Goal: Navigation & Orientation: Go to known website

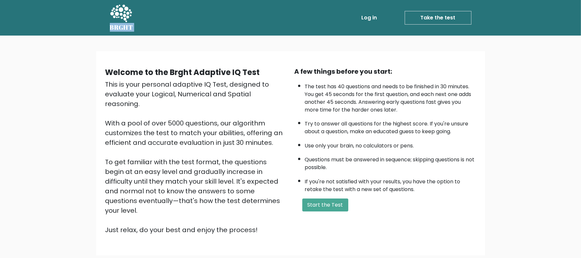
drag, startPoint x: 107, startPoint y: 24, endPoint x: 140, endPoint y: 21, distance: 33.5
click at [140, 21] on div "BRGHT BRGHT Log in Take the test Take the test" at bounding box center [290, 18] width 369 height 30
click at [140, 21] on div "Log in Take the test Take the test" at bounding box center [304, 17] width 333 height 19
click at [128, 18] on icon at bounding box center [121, 13] width 22 height 17
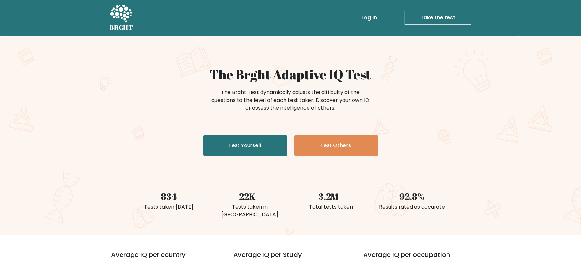
click at [128, 18] on icon at bounding box center [121, 13] width 22 height 17
click at [117, 12] on icon at bounding box center [121, 13] width 22 height 19
